Goal: Check status: Check status

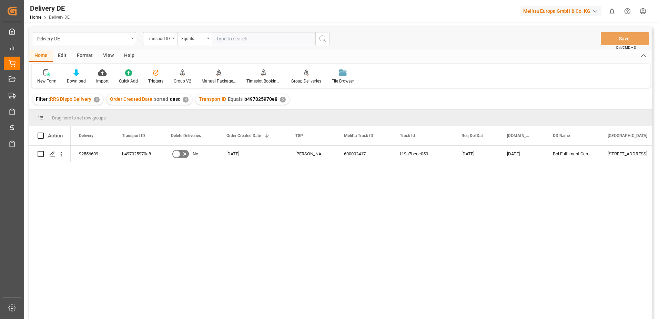
click at [280, 100] on div "✕" at bounding box center [283, 100] width 6 height 6
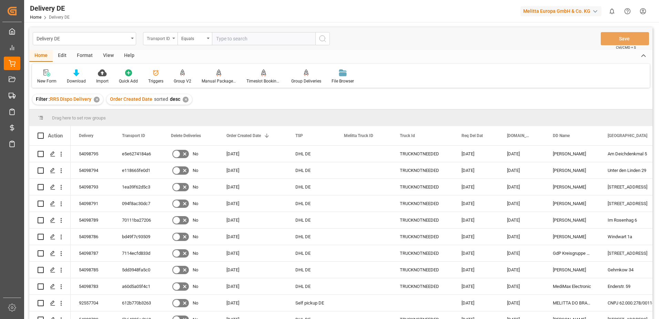
click at [175, 39] on div "Transport ID" at bounding box center [160, 38] width 34 height 13
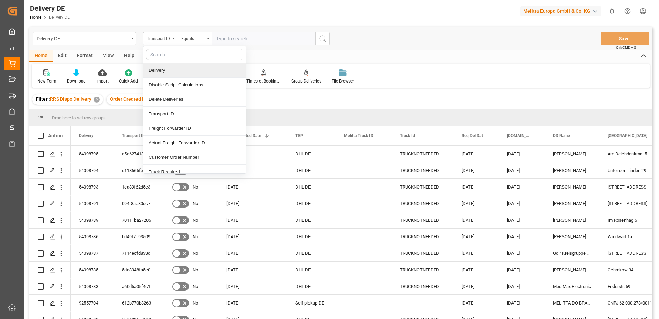
click at [165, 72] on div "Delivery" at bounding box center [194, 70] width 103 height 14
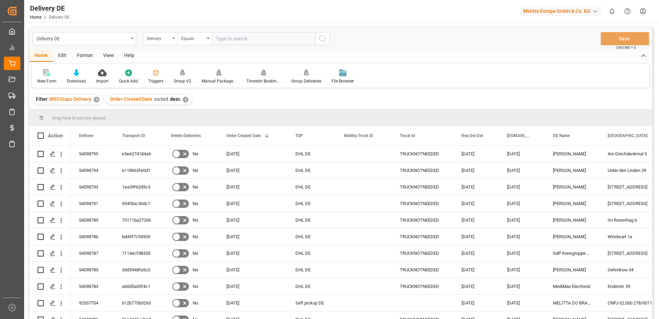
click at [258, 40] on input "text" at bounding box center [263, 38] width 103 height 13
type input "92557453"
click at [322, 39] on icon "search button" at bounding box center [323, 38] width 8 height 8
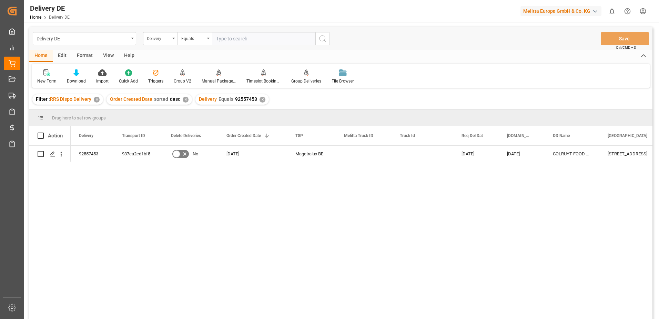
click at [641, 12] on html "Created by potrace 1.15, written by [PERSON_NAME] [DATE]-[DATE] Created by potr…" at bounding box center [329, 159] width 659 height 319
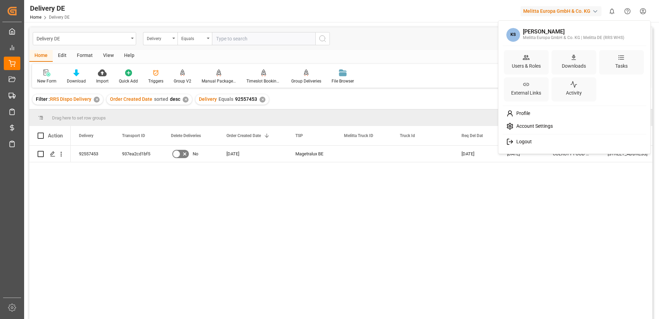
click at [514, 143] on span "Logout" at bounding box center [523, 142] width 18 height 6
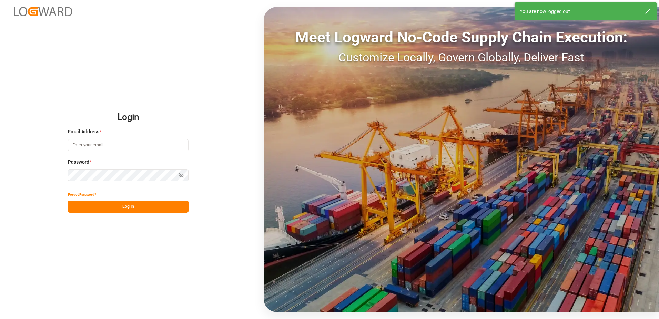
type input "[EMAIL_ADDRESS][DOMAIN_NAME]"
